Goal: Transaction & Acquisition: Download file/media

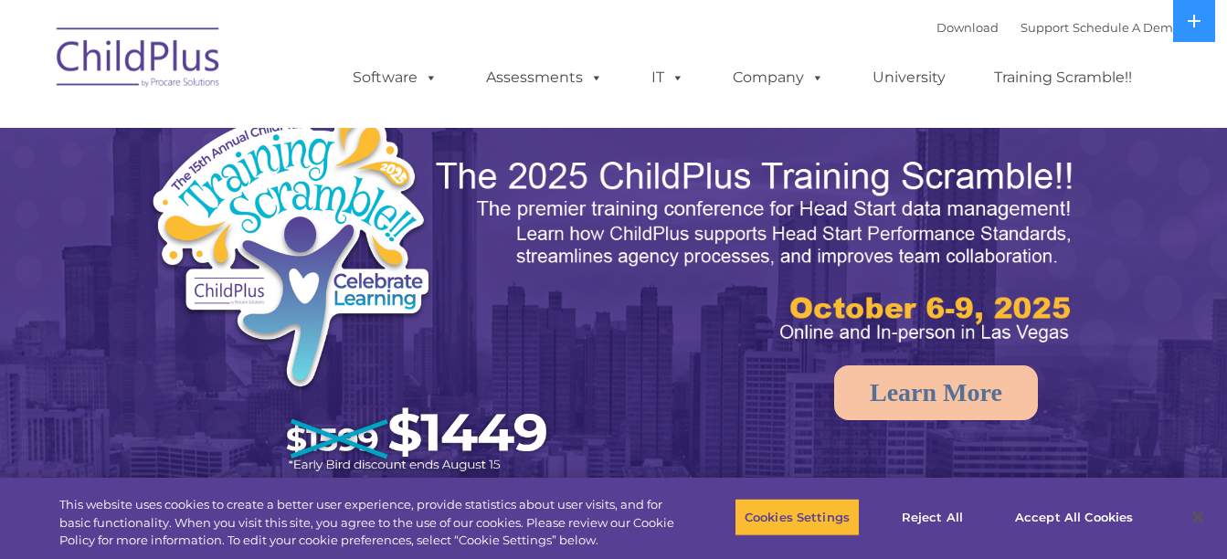
select select "MEDIUM"
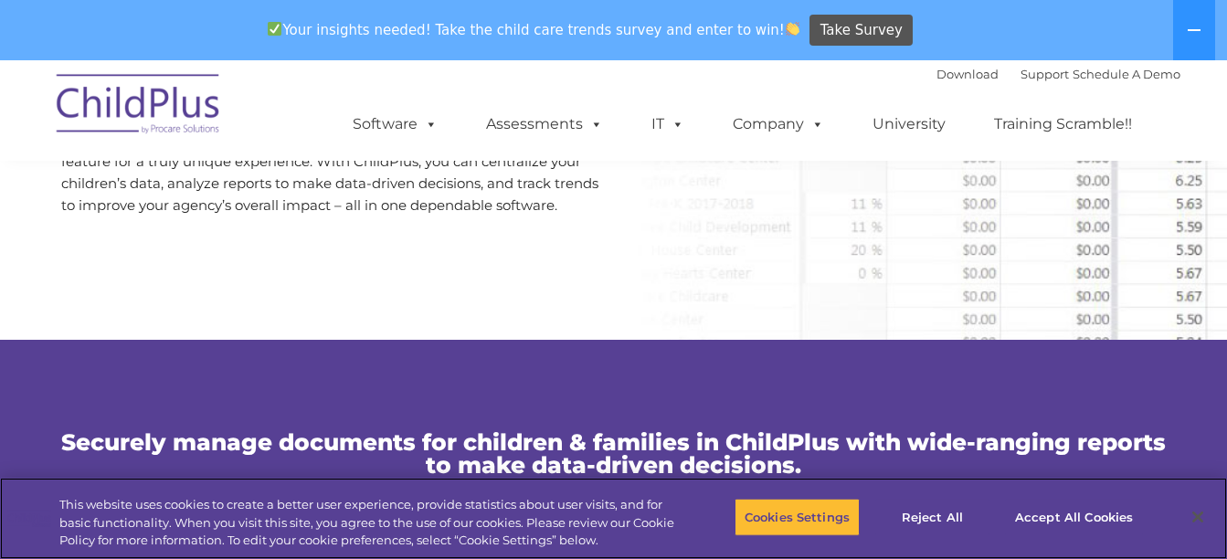
scroll to position [1086, 0]
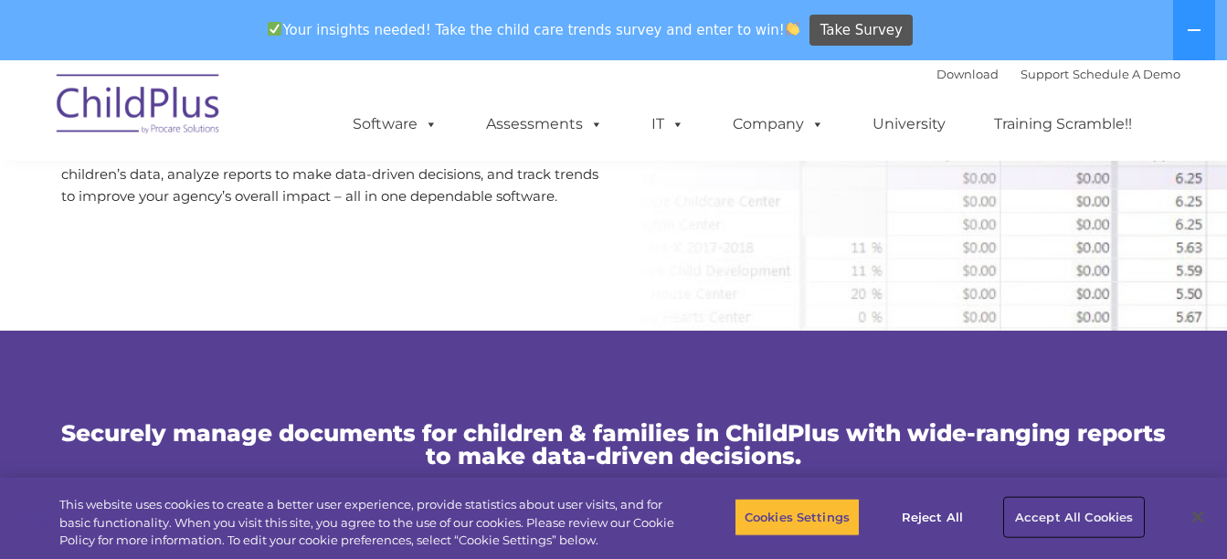
click at [1092, 517] on button "Accept All Cookies" at bounding box center [1074, 517] width 138 height 38
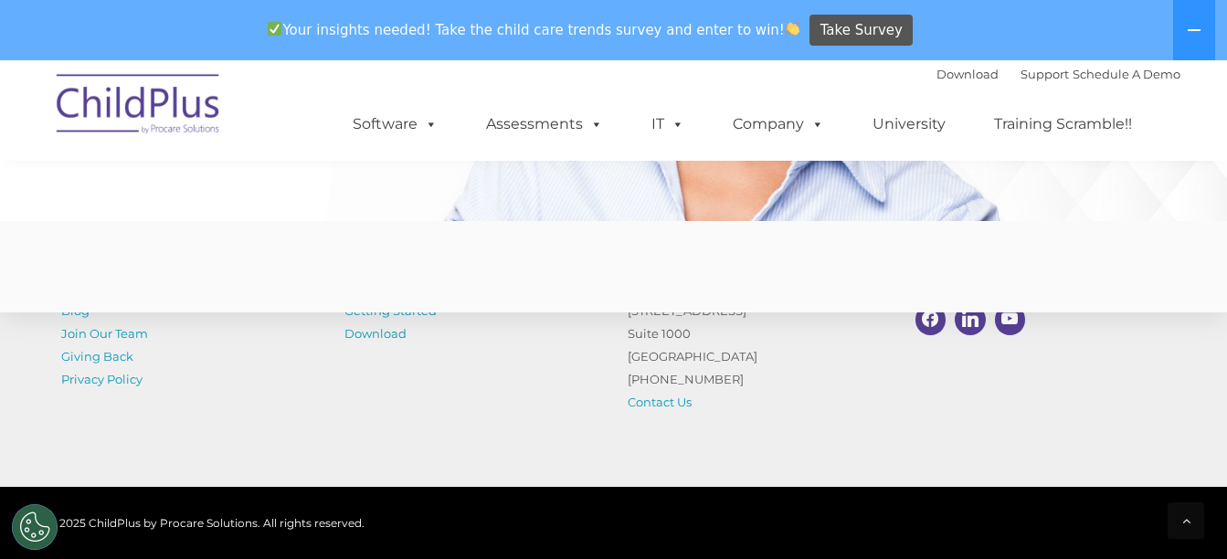
scroll to position [4647, 0]
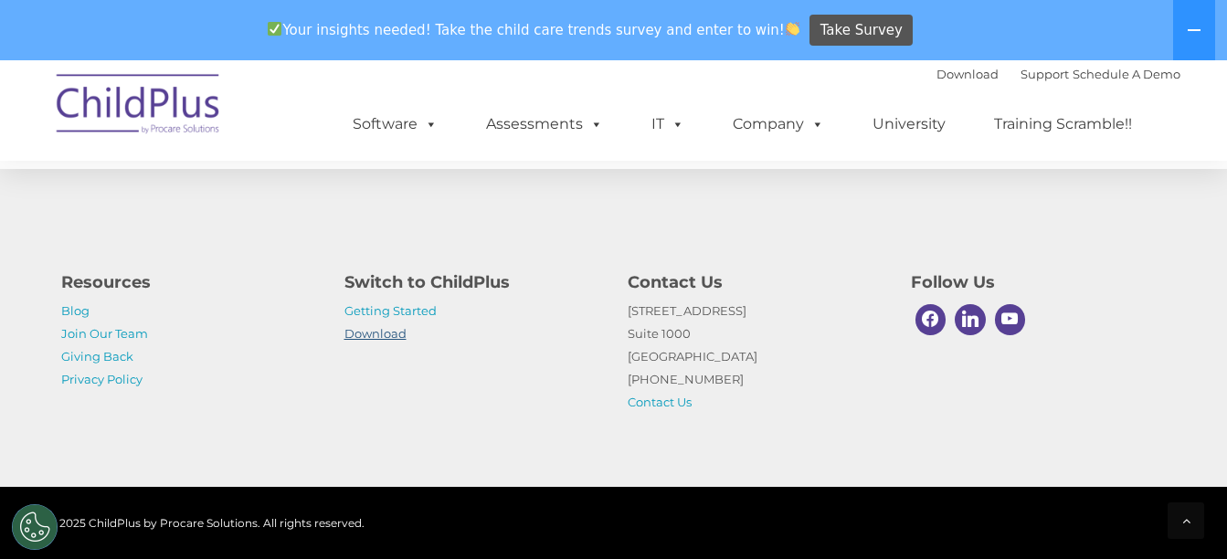
click at [384, 339] on link "Download" at bounding box center [376, 333] width 62 height 15
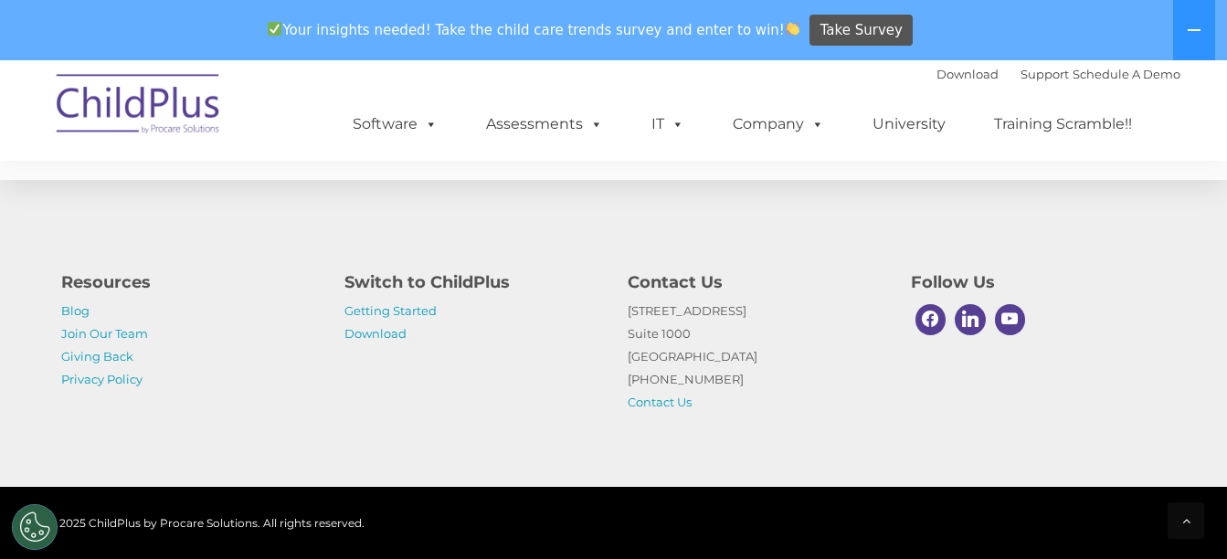
scroll to position [4647, 0]
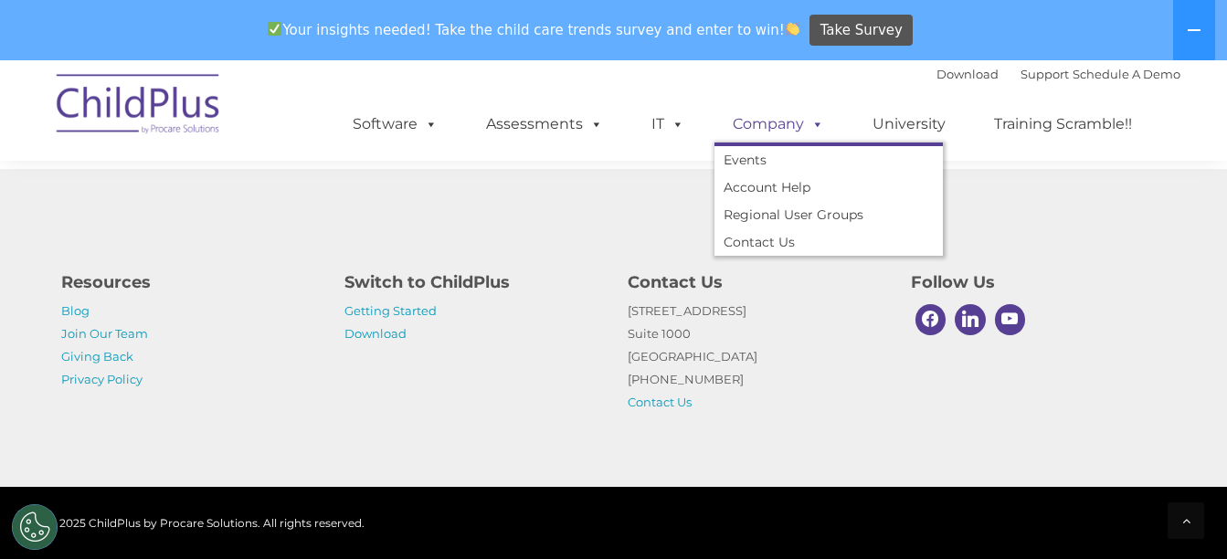
click at [798, 120] on link "Company" at bounding box center [779, 124] width 128 height 37
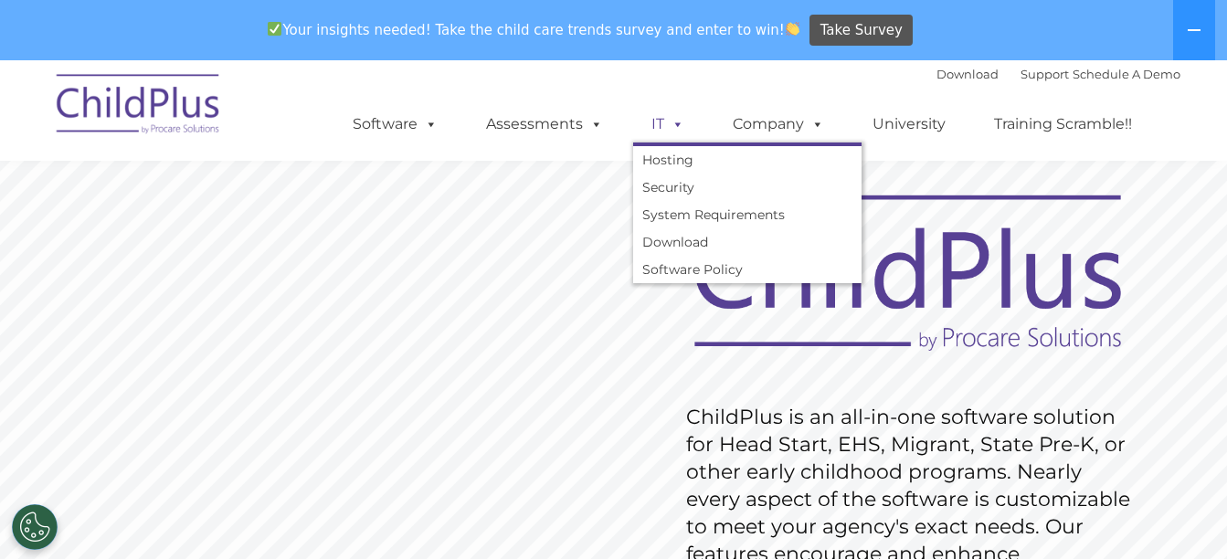
click at [676, 123] on span at bounding box center [674, 123] width 20 height 17
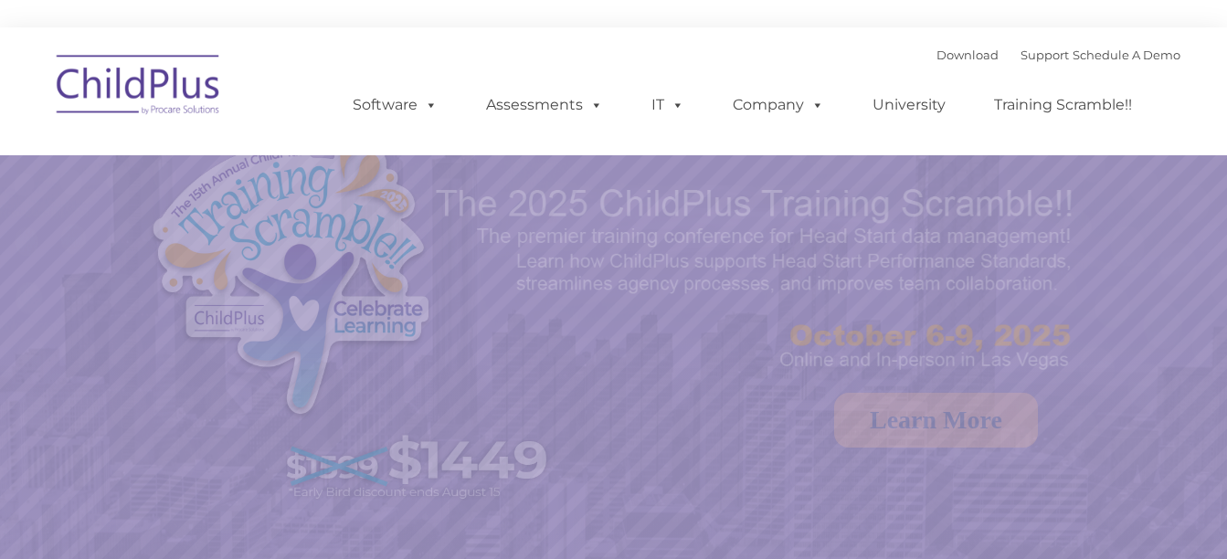
select select "MEDIUM"
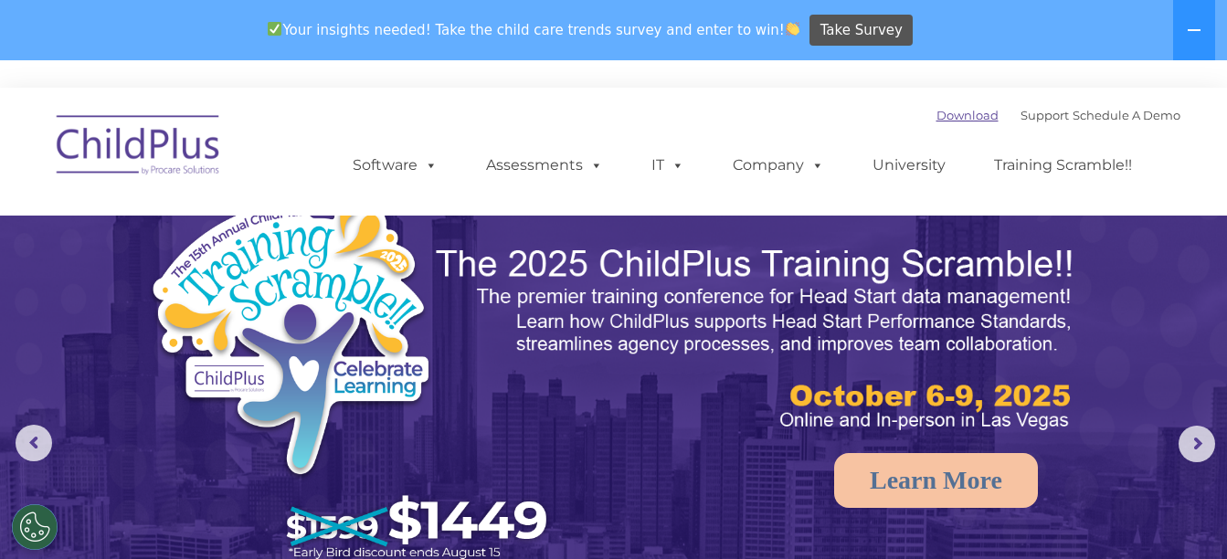
click at [937, 115] on link "Download" at bounding box center [968, 115] width 62 height 15
